Goal: Task Accomplishment & Management: Complete application form

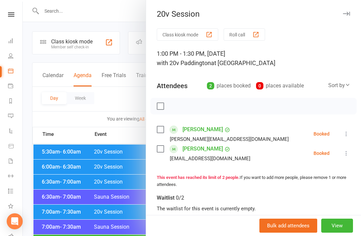
click at [93, 188] on div at bounding box center [192, 118] width 338 height 236
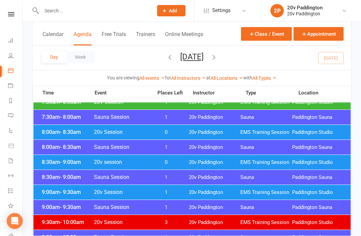
click at [218, 55] on icon "button" at bounding box center [213, 57] width 7 height 7
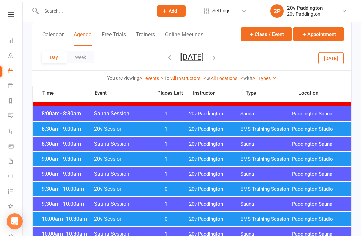
scroll to position [128, 0]
click at [274, 155] on div "9:00am - 9:30am 20v Session 1 20v Paddington EMS Training Session Paddington St…" at bounding box center [191, 159] width 317 height 15
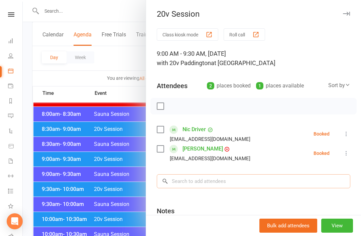
click at [276, 182] on input "search" at bounding box center [253, 181] width 193 height 14
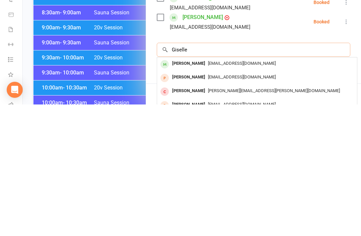
type input "Giselle"
click at [293, 190] on div "gisellevieira33@icloud.com" at bounding box center [257, 195] width 194 height 10
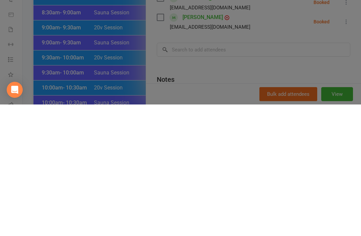
scroll to position [260, 0]
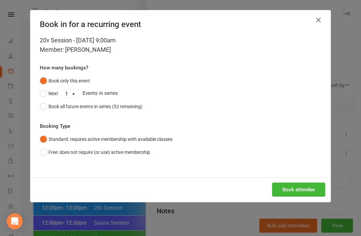
click at [303, 193] on button "Book attendee" at bounding box center [298, 190] width 53 height 14
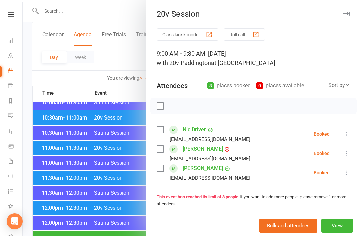
click at [37, 147] on div at bounding box center [192, 118] width 338 height 236
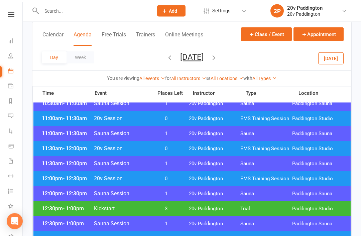
click at [338, 61] on button "Today" at bounding box center [330, 58] width 25 height 12
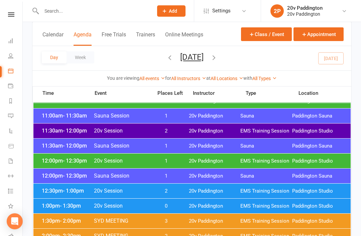
scroll to position [369, 0]
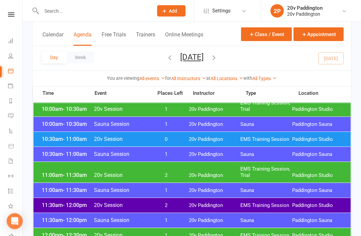
click at [320, 144] on div "10:30am - 11:00am 20v Session 0 20v Paddington EMS Training Session Paddington …" at bounding box center [191, 139] width 317 height 15
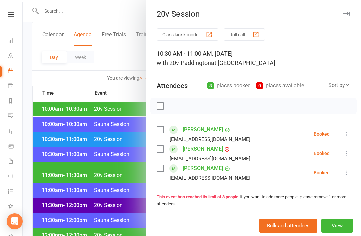
click at [44, 161] on div at bounding box center [192, 118] width 338 height 236
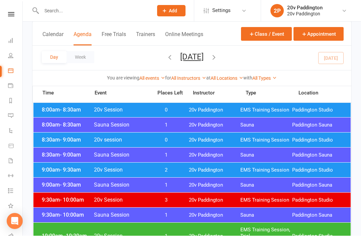
click at [45, 166] on div "9:00am - 9:30am 20v Session 2 20v Paddington EMS Training Session Paddington St…" at bounding box center [191, 170] width 317 height 15
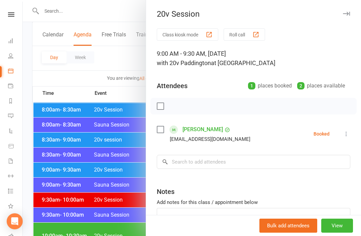
click at [35, 163] on div at bounding box center [192, 118] width 338 height 236
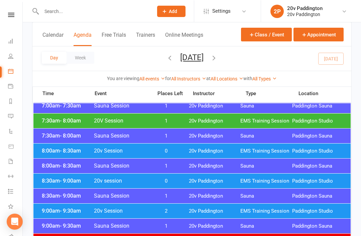
click at [47, 213] on span "9:00am - 9:30am" at bounding box center [66, 210] width 53 height 6
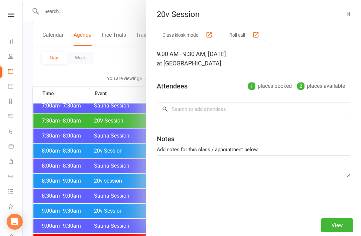
scroll to position [121, 0]
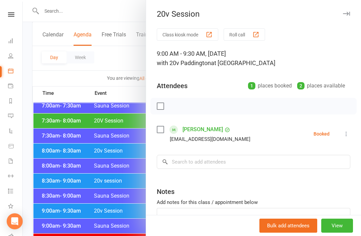
click at [332, 221] on button "View" at bounding box center [337, 226] width 32 height 14
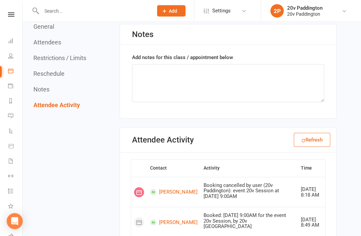
scroll to position [863, 0]
click at [162, 189] on link "[PERSON_NAME]" at bounding box center [173, 192] width 47 height 6
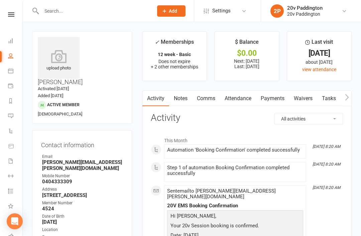
click at [11, 78] on link "Calendar" at bounding box center [15, 71] width 15 height 15
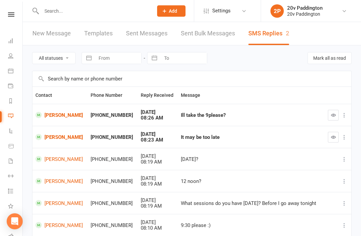
click at [53, 112] on link "[PERSON_NAME]" at bounding box center [59, 115] width 49 height 6
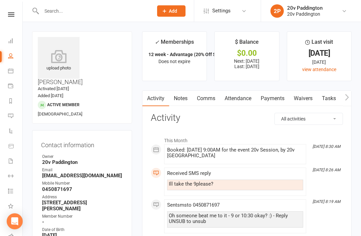
click at [204, 96] on link "Comms" at bounding box center [206, 98] width 28 height 15
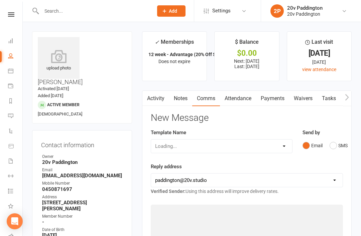
click at [331, 150] on button "SMS" at bounding box center [338, 145] width 18 height 13
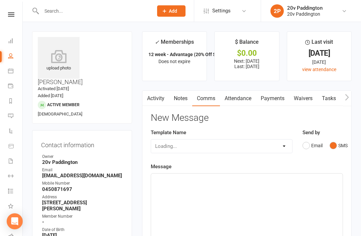
click at [268, 190] on div "﻿" at bounding box center [246, 224] width 191 height 100
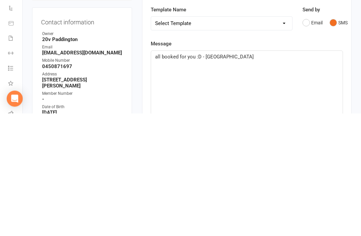
click at [331, 174] on div "all booked for you :D - Zac" at bounding box center [246, 224] width 191 height 100
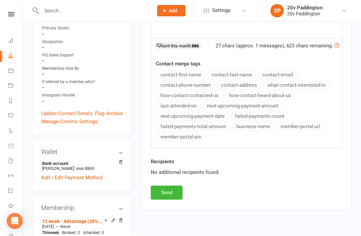
click at [175, 193] on button "Send" at bounding box center [167, 193] width 32 height 14
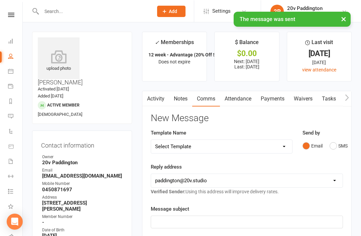
click at [13, 118] on link "Messages 2" at bounding box center [15, 116] width 15 height 15
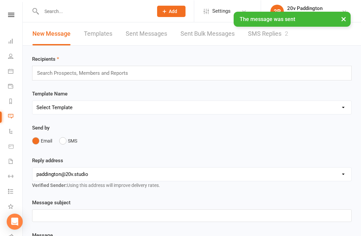
click at [302, 24] on div "× The message was sent" at bounding box center [292, 18] width 117 height 15
click at [286, 28] on link "SMS Replies 2" at bounding box center [268, 33] width 40 height 23
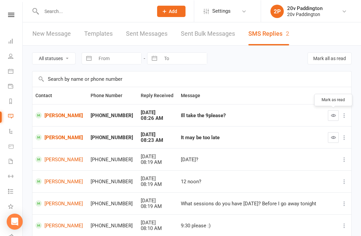
click at [331, 114] on icon "button" at bounding box center [333, 115] width 5 height 5
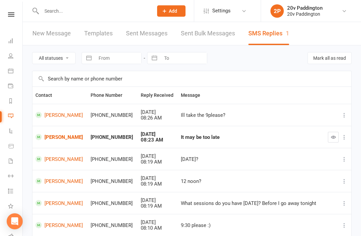
click at [50, 137] on link "[PERSON_NAME]" at bounding box center [59, 137] width 49 height 6
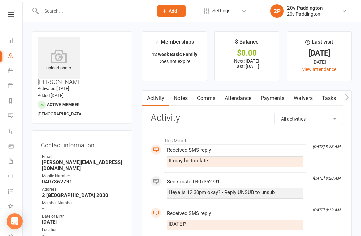
click at [219, 103] on link "Comms" at bounding box center [206, 98] width 28 height 15
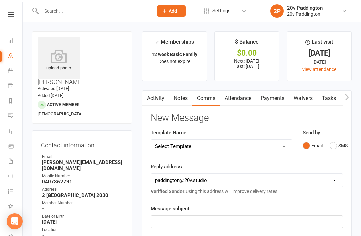
click at [339, 144] on button "SMS" at bounding box center [338, 145] width 18 height 13
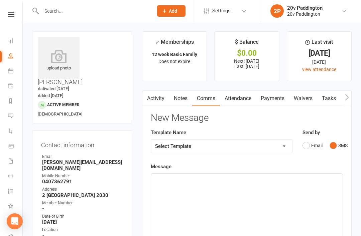
click at [269, 217] on div "﻿" at bounding box center [246, 224] width 191 height 100
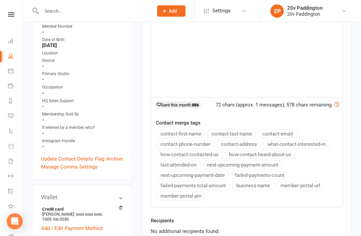
scroll to position [185, 0]
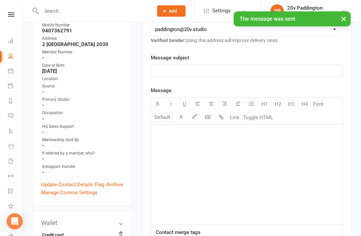
scroll to position [0, 0]
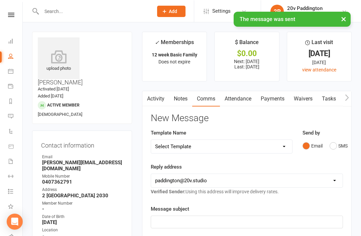
click at [11, 111] on link "Messages 1" at bounding box center [15, 116] width 15 height 15
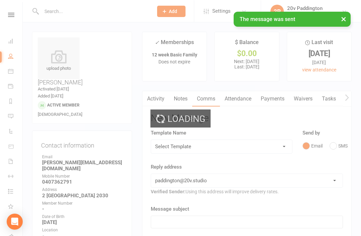
click at [13, 116] on icon at bounding box center [10, 115] width 5 height 5
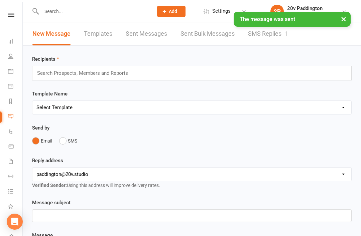
click at [284, 31] on link "SMS Replies 1" at bounding box center [268, 33] width 40 height 23
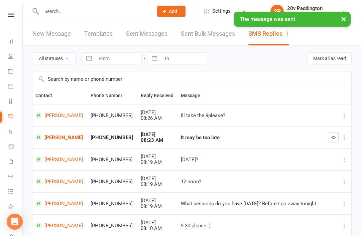
click at [331, 140] on button "button" at bounding box center [333, 137] width 11 height 11
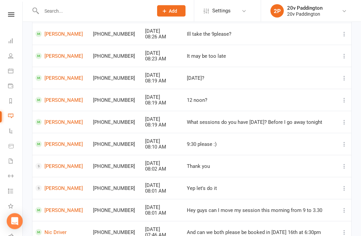
scroll to position [81, 0]
click at [57, 166] on link "[PERSON_NAME]" at bounding box center [60, 166] width 51 height 6
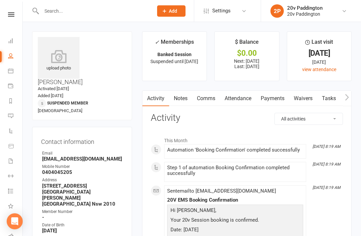
click at [14, 118] on link "Messages" at bounding box center [15, 116] width 15 height 15
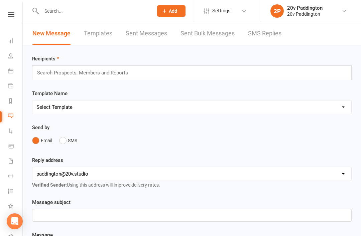
click at [270, 41] on link "SMS Replies" at bounding box center [264, 33] width 33 height 23
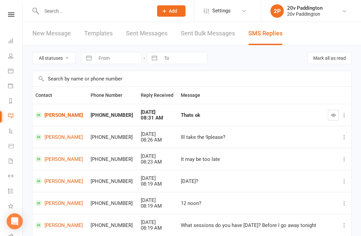
click at [61, 118] on link "[PERSON_NAME]" at bounding box center [59, 115] width 49 height 6
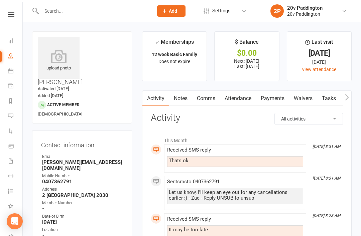
click at [5, 115] on li "Messages" at bounding box center [11, 116] width 22 height 15
click at [9, 115] on icon at bounding box center [10, 115] width 5 height 5
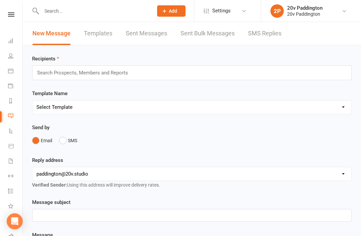
click at [278, 36] on link "SMS Replies" at bounding box center [264, 33] width 33 height 23
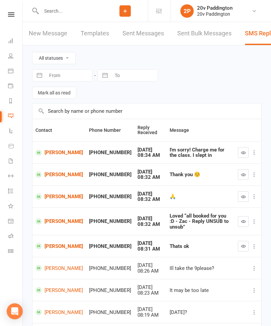
click at [51, 15] on input "text" at bounding box center [70, 10] width 63 height 9
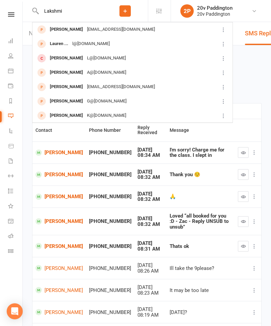
type input "Lakshmi"
click at [69, 29] on div "Lakshmi Pillai" at bounding box center [66, 30] width 37 height 10
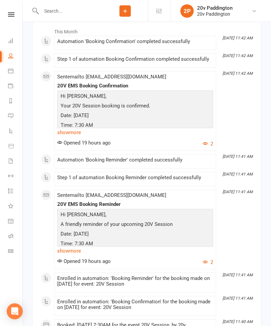
scroll to position [761, 0]
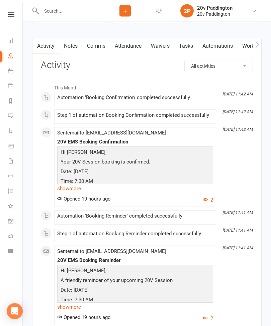
click at [164, 46] on link "Waivers" at bounding box center [160, 46] width 28 height 15
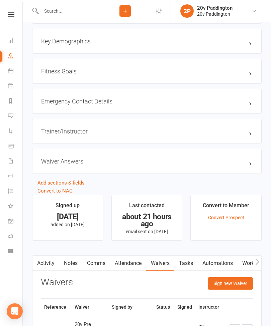
click at [216, 236] on button "Sign new Waiver" at bounding box center [229, 284] width 45 height 12
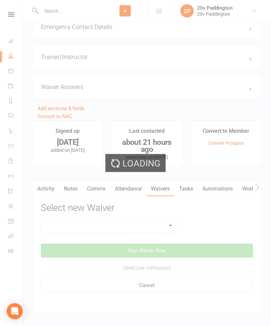
scroll to position [650, 0]
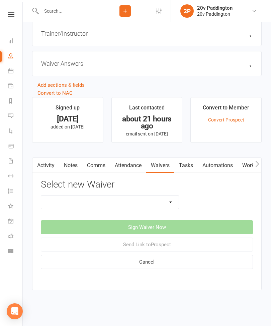
click at [65, 199] on select "20v Ambassador Program 20v Pre Exercise Questionnaire 20V Sauna Sessions 2 Sess…" at bounding box center [109, 202] width 137 height 13
select select "14111"
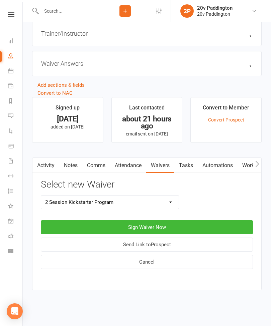
click at [77, 221] on button "Sign Waiver Now" at bounding box center [147, 228] width 212 height 14
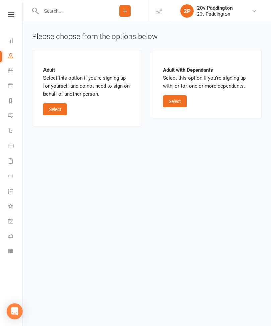
click at [53, 106] on button "Select" at bounding box center [55, 110] width 24 height 12
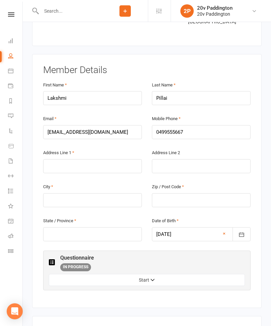
scroll to position [105, 0]
click at [58, 159] on input "text" at bounding box center [92, 166] width 99 height 14
type input "39 flinton St"
click at [69, 193] on input "text" at bounding box center [92, 200] width 99 height 14
type input "Paddington"
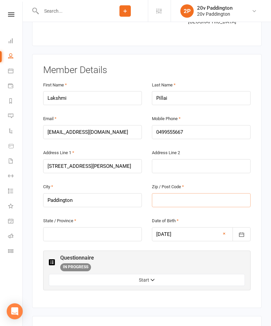
click at [169, 193] on input "text" at bounding box center [201, 200] width 99 height 14
type input "2021"
click at [61, 228] on input "text" at bounding box center [92, 235] width 99 height 14
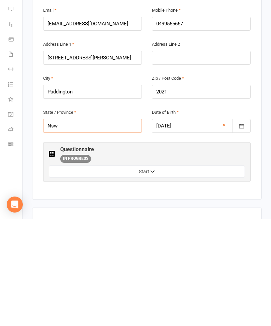
type input "Nsw"
click at [79, 236] on button "Start" at bounding box center [147, 279] width 196 height 12
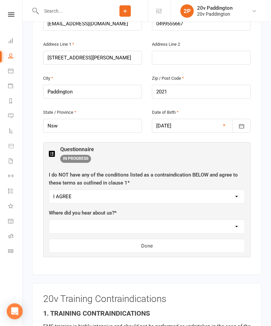
click at [70, 220] on select "Walk past Facebook / Instagram Friend / family Google ClassPass Mail Drop Other" at bounding box center [146, 226] width 195 height 13
select select "Walk past"
click at [99, 236] on button "Done" at bounding box center [147, 246] width 196 height 14
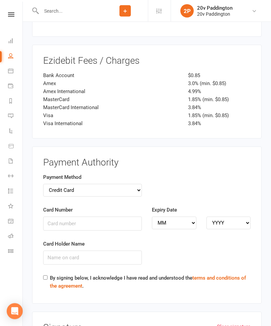
scroll to position [787, 0]
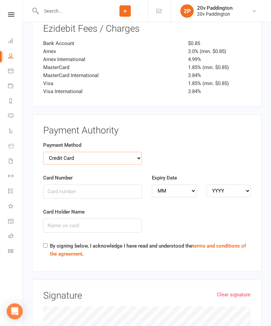
click at [59, 152] on select "Credit Card Bank Account" at bounding box center [92, 158] width 99 height 13
click at [53, 152] on select "Credit Card Bank Account" at bounding box center [92, 158] width 99 height 13
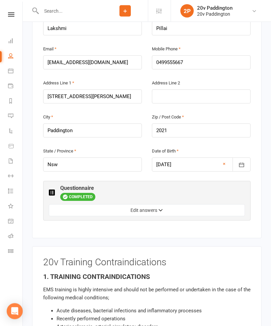
scroll to position [0, 0]
